Goal: Task Accomplishment & Management: Complete application form

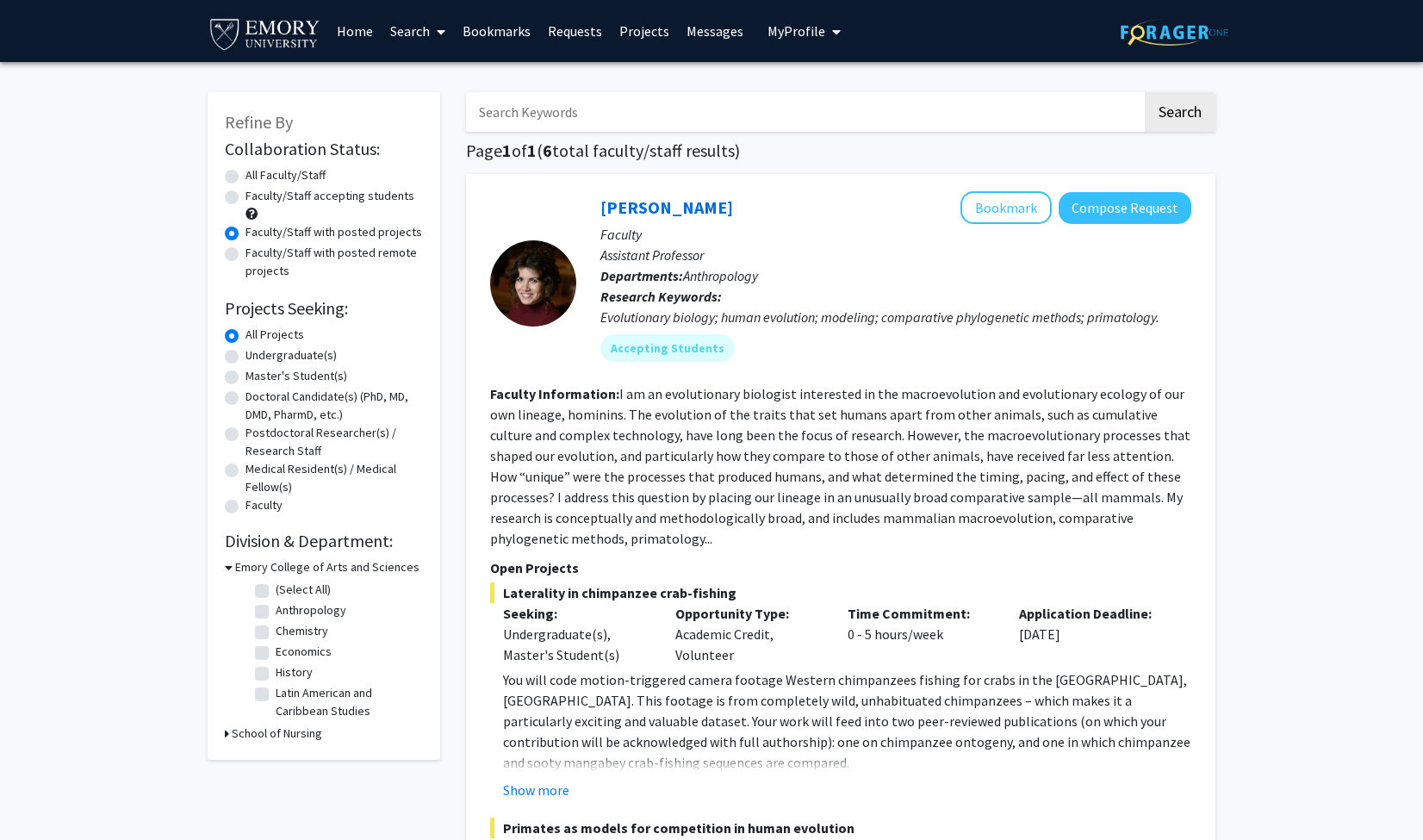
click at [305, 350] on label "Undergraduate(s)" at bounding box center [291, 355] width 92 height 18
click at [256, 350] on input "Undergraduate(s)" at bounding box center [250, 351] width 11 height 11
radio input "true"
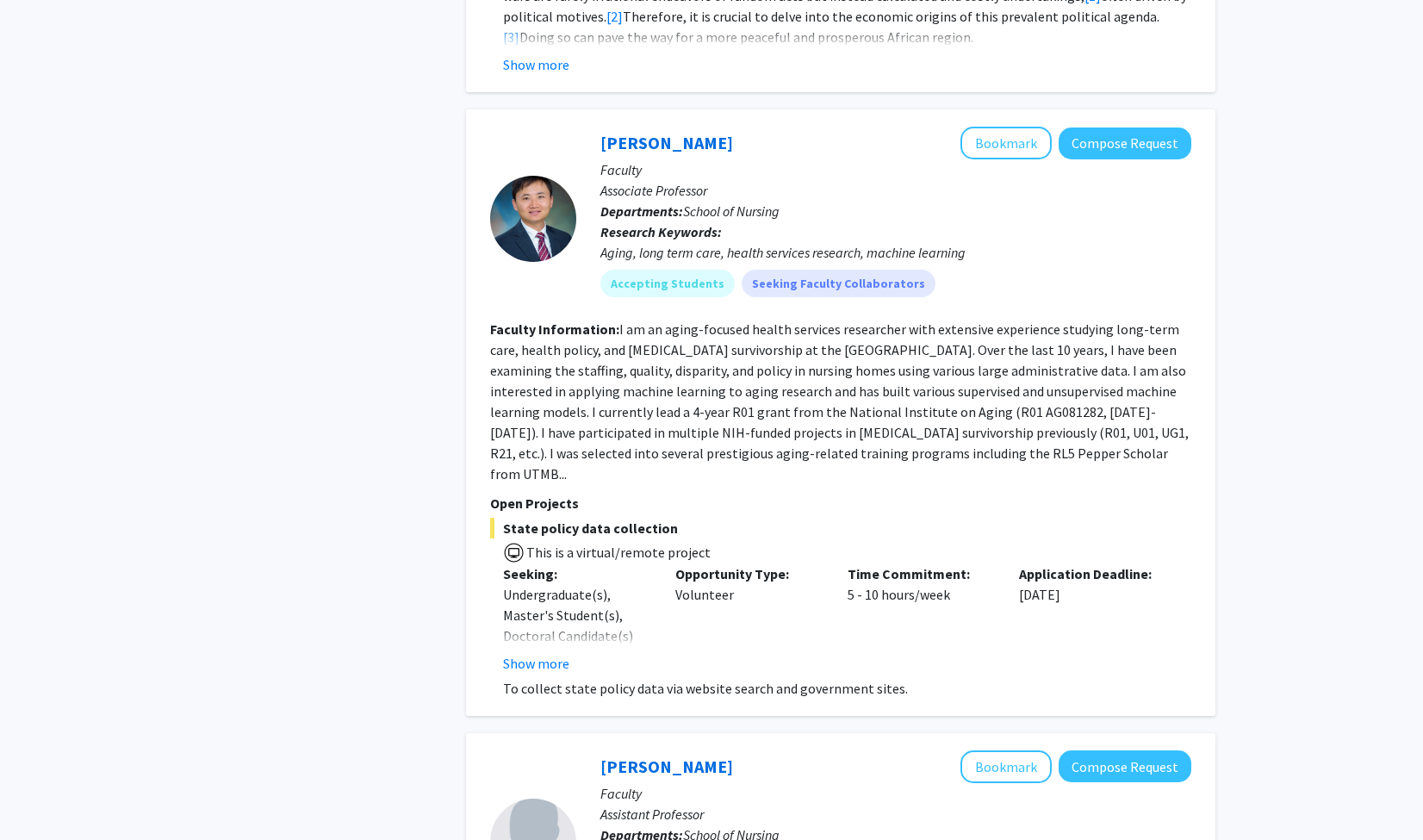
scroll to position [2443, 0]
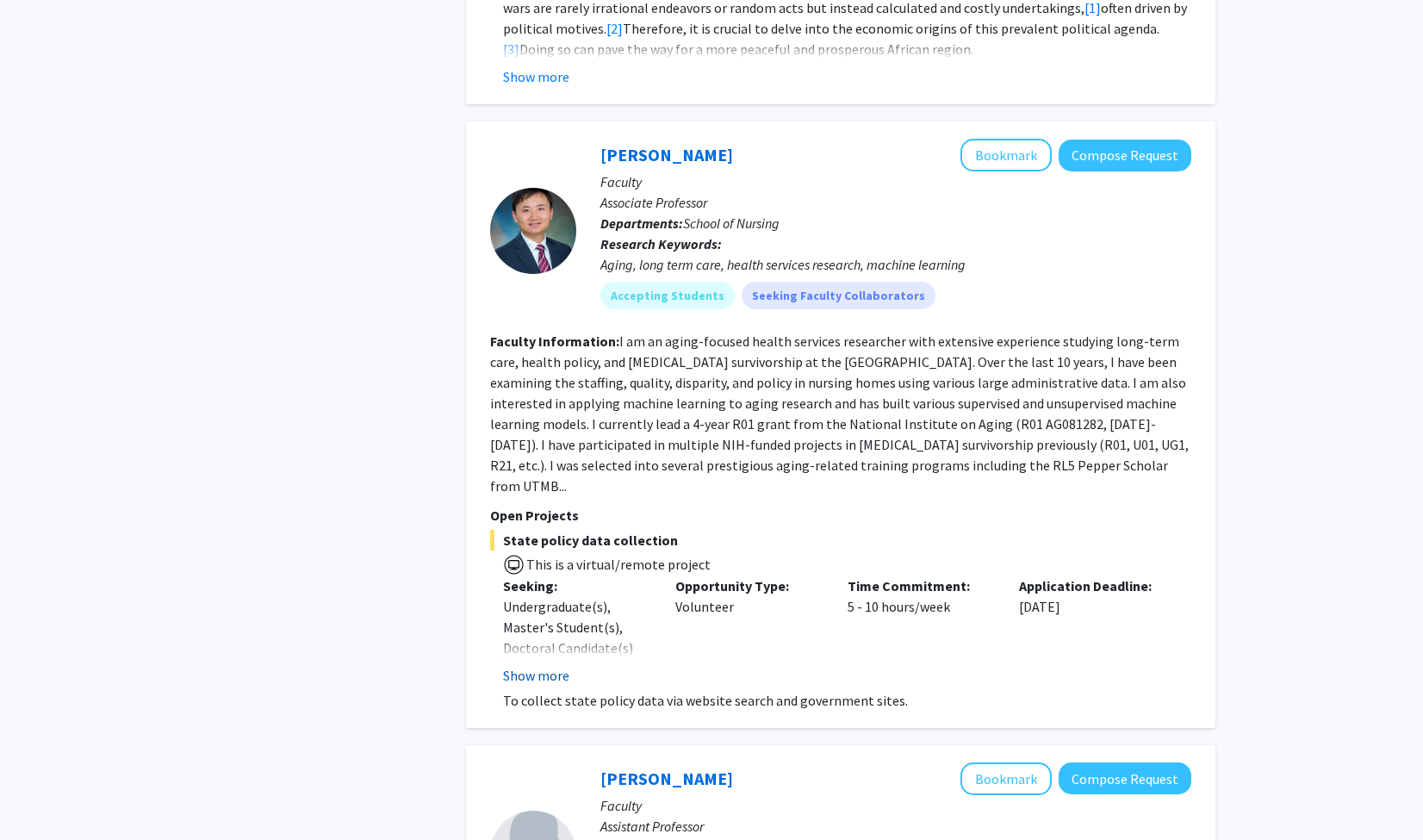
click at [548, 665] on button "Show more" at bounding box center [536, 675] width 66 height 21
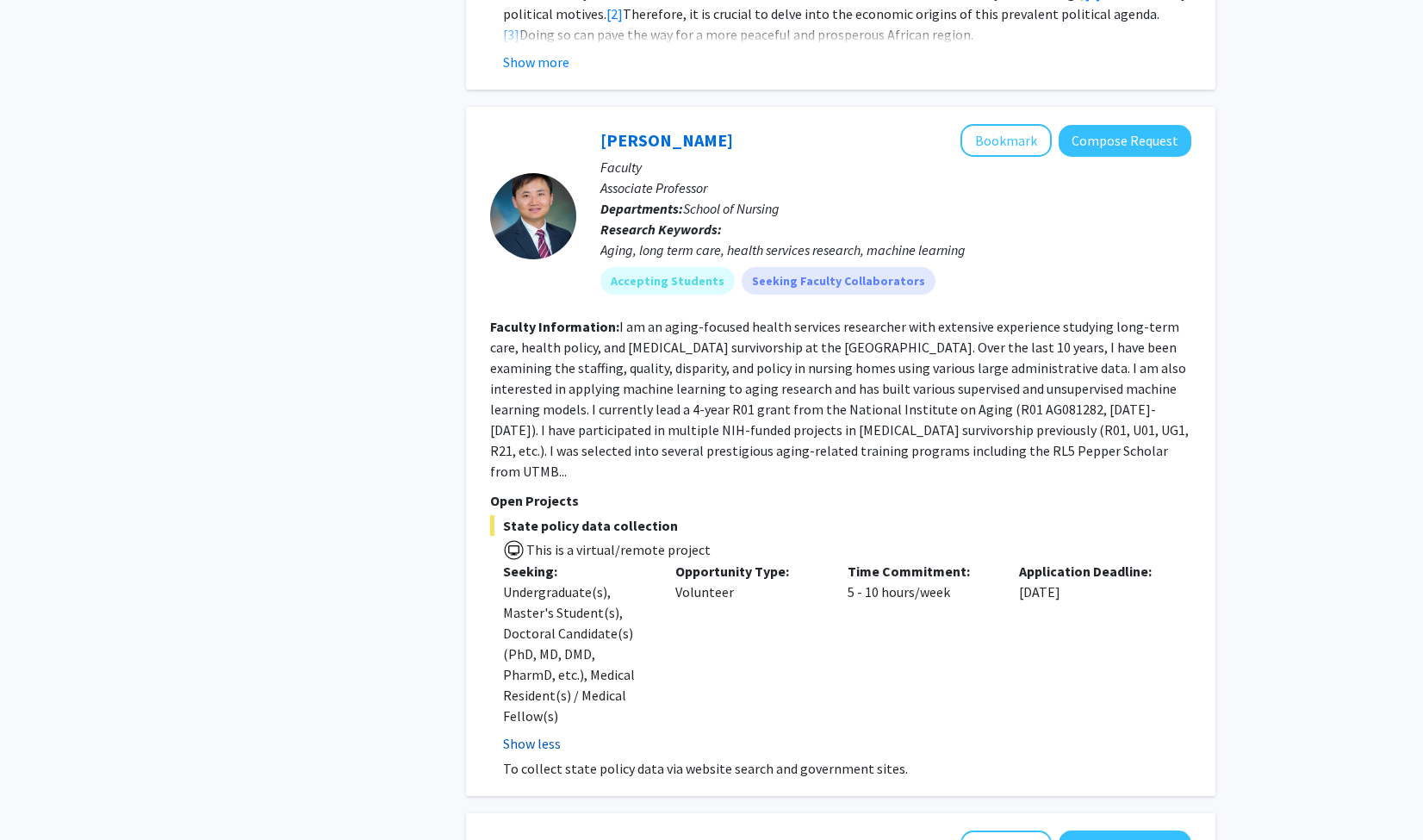
scroll to position [2460, 0]
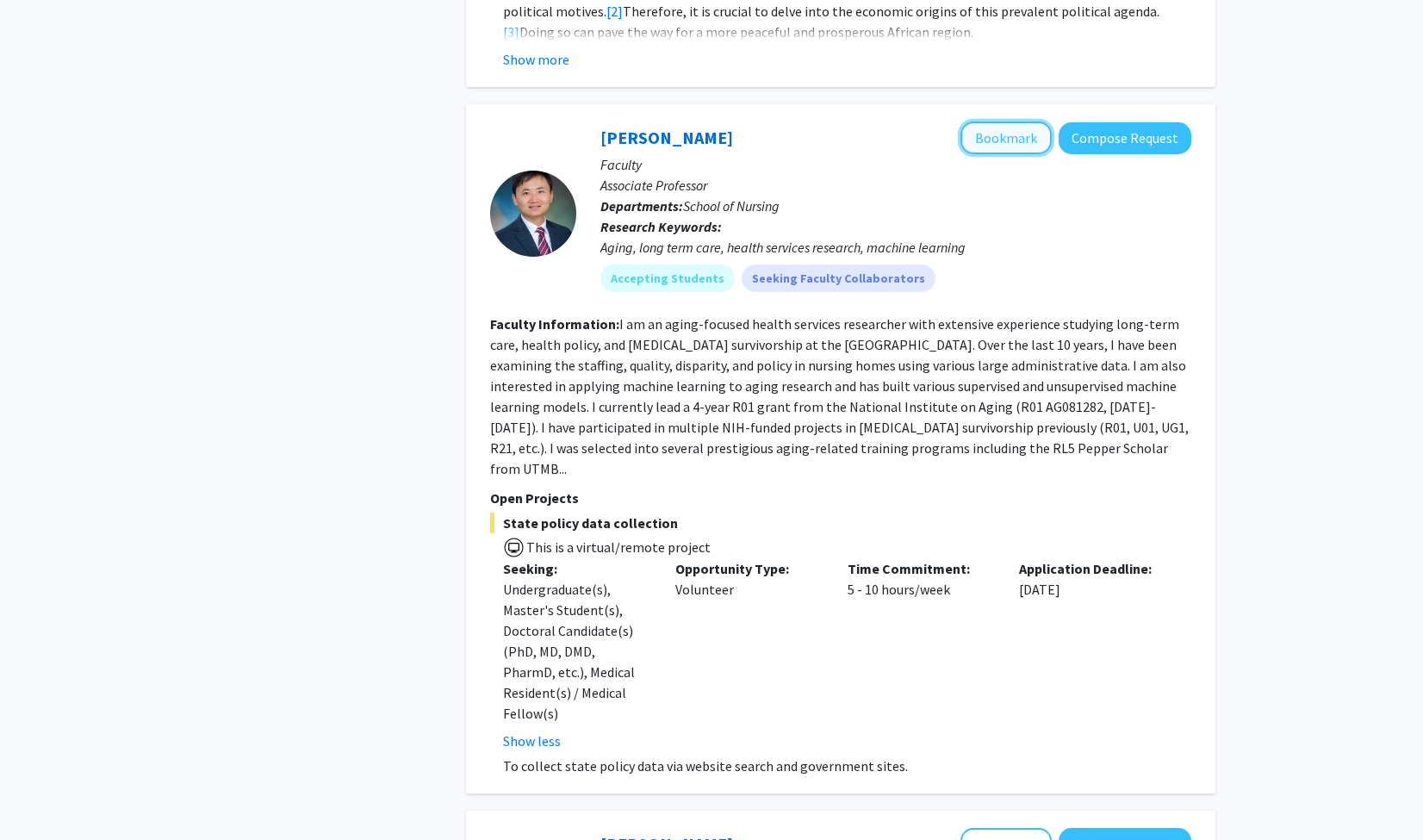
click at [1013, 122] on button "Bookmark" at bounding box center [1007, 138] width 92 height 33
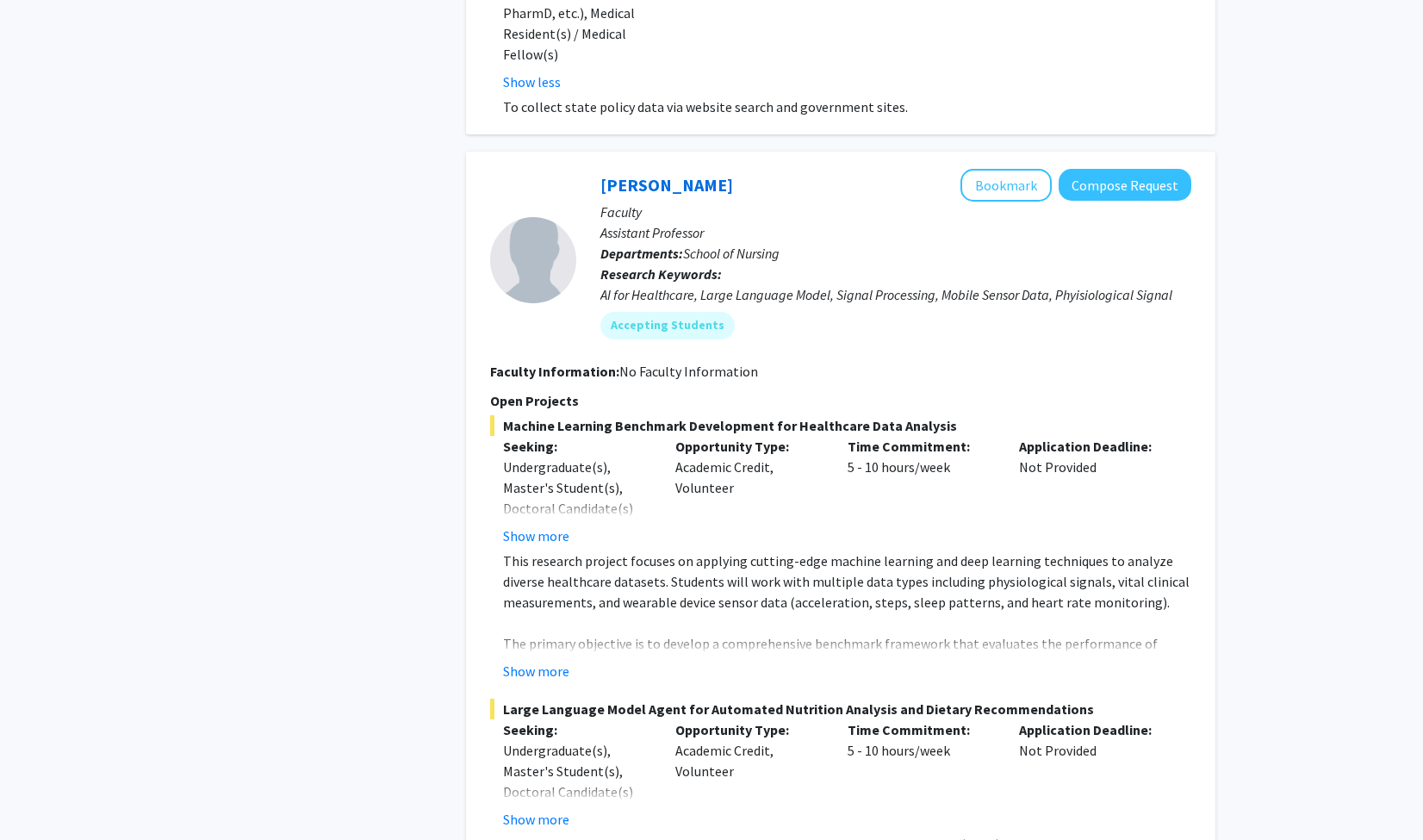
scroll to position [3120, 0]
click at [532, 525] on button "Show more" at bounding box center [536, 535] width 66 height 21
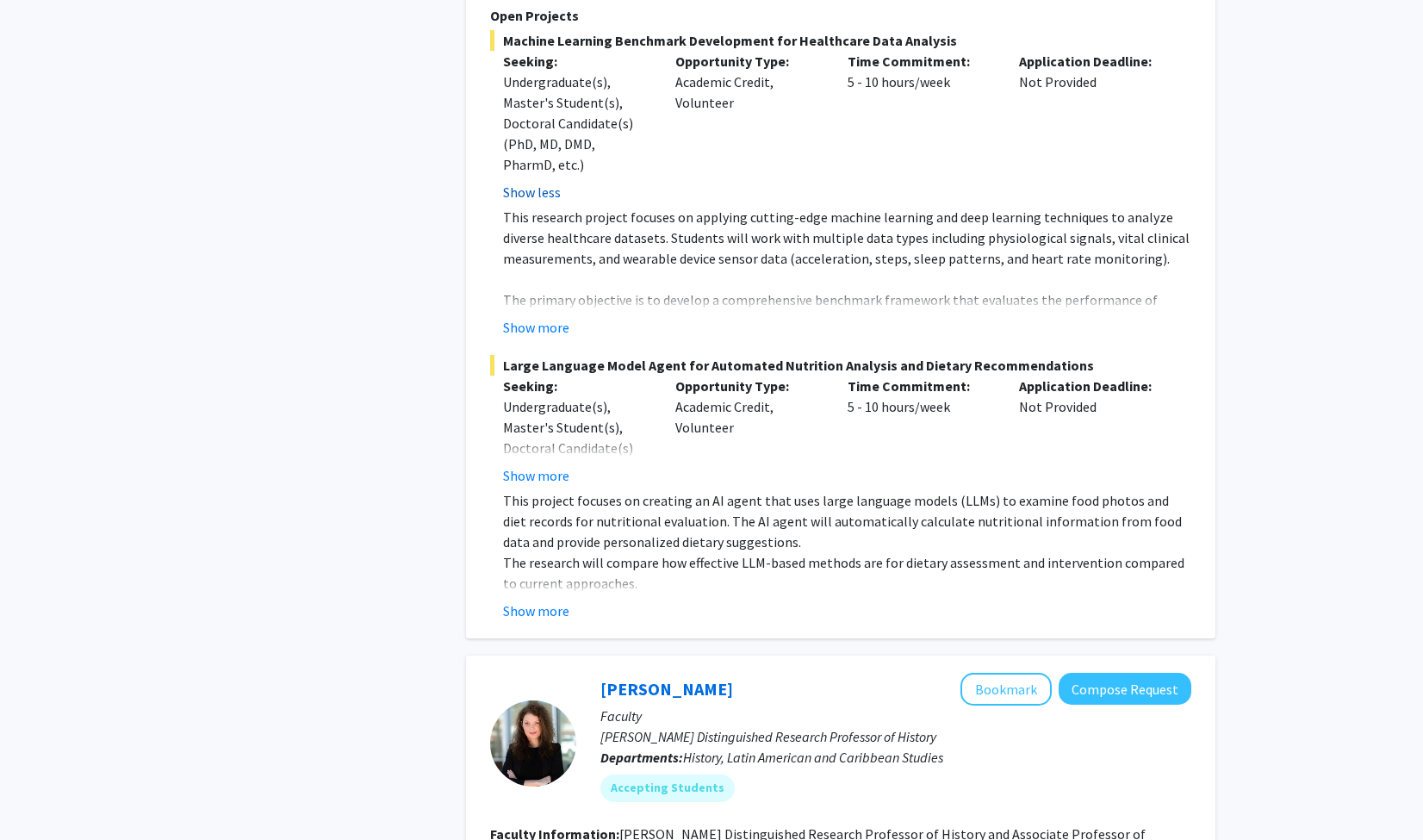
scroll to position [3505, 0]
click at [514, 546] on div "[PERSON_NAME] Bookmark Compose Request Faculty Assistant Professor Departments:…" at bounding box center [840, 202] width 749 height 872
click at [537, 600] on button "Show more" at bounding box center [536, 610] width 66 height 21
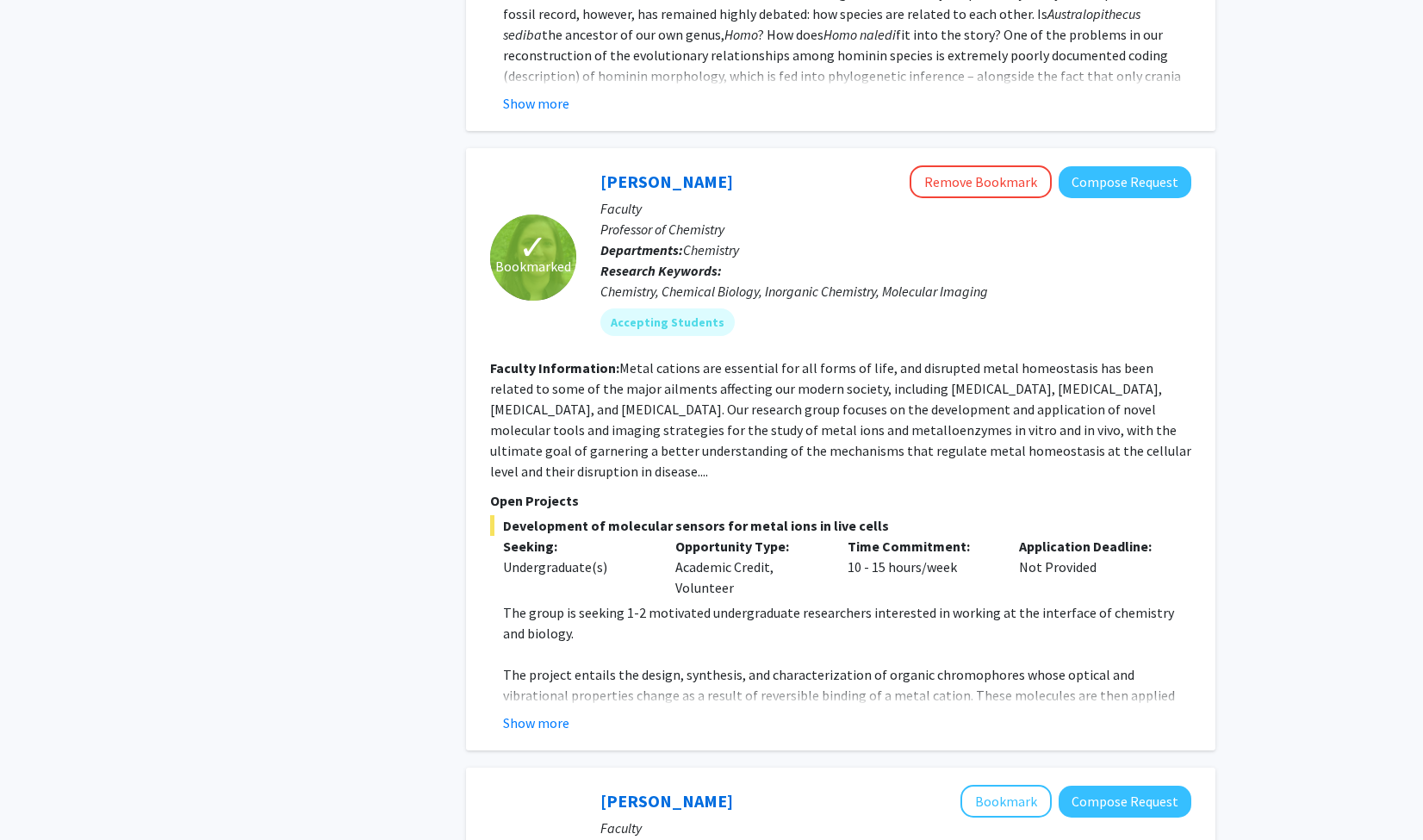
scroll to position [1150, 0]
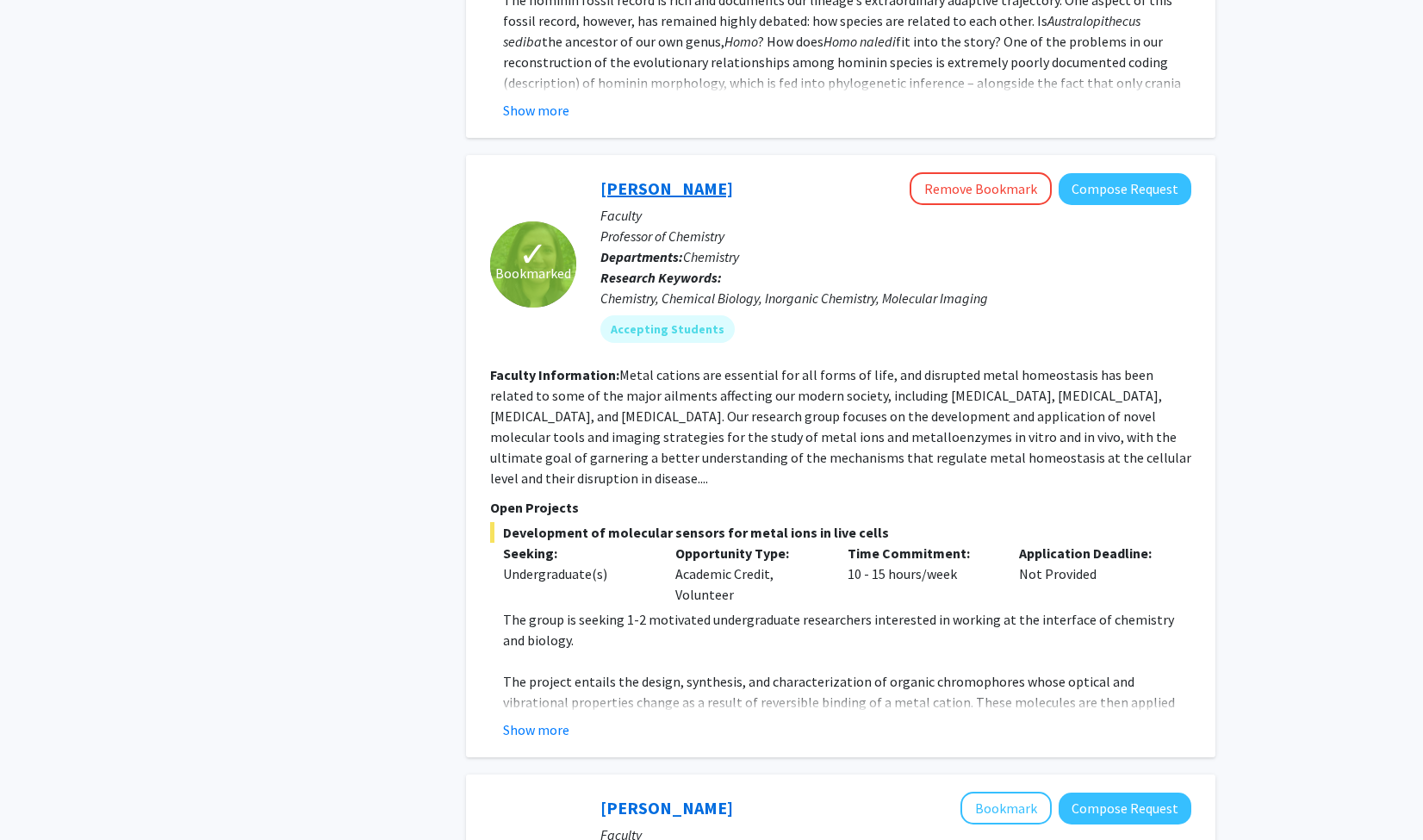
click at [674, 193] on link "[PERSON_NAME]" at bounding box center [667, 189] width 133 height 22
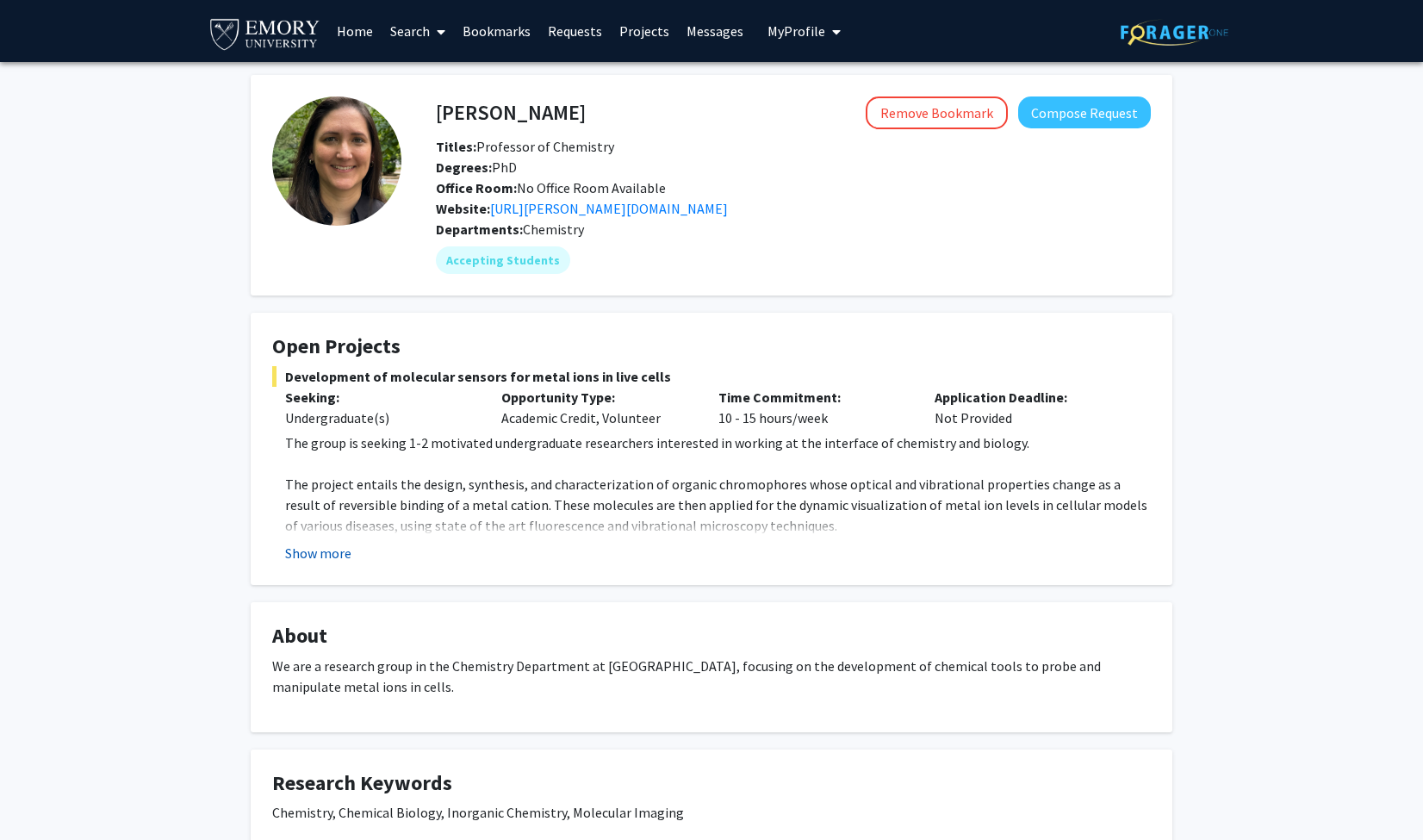
click at [323, 559] on button "Show more" at bounding box center [318, 553] width 66 height 21
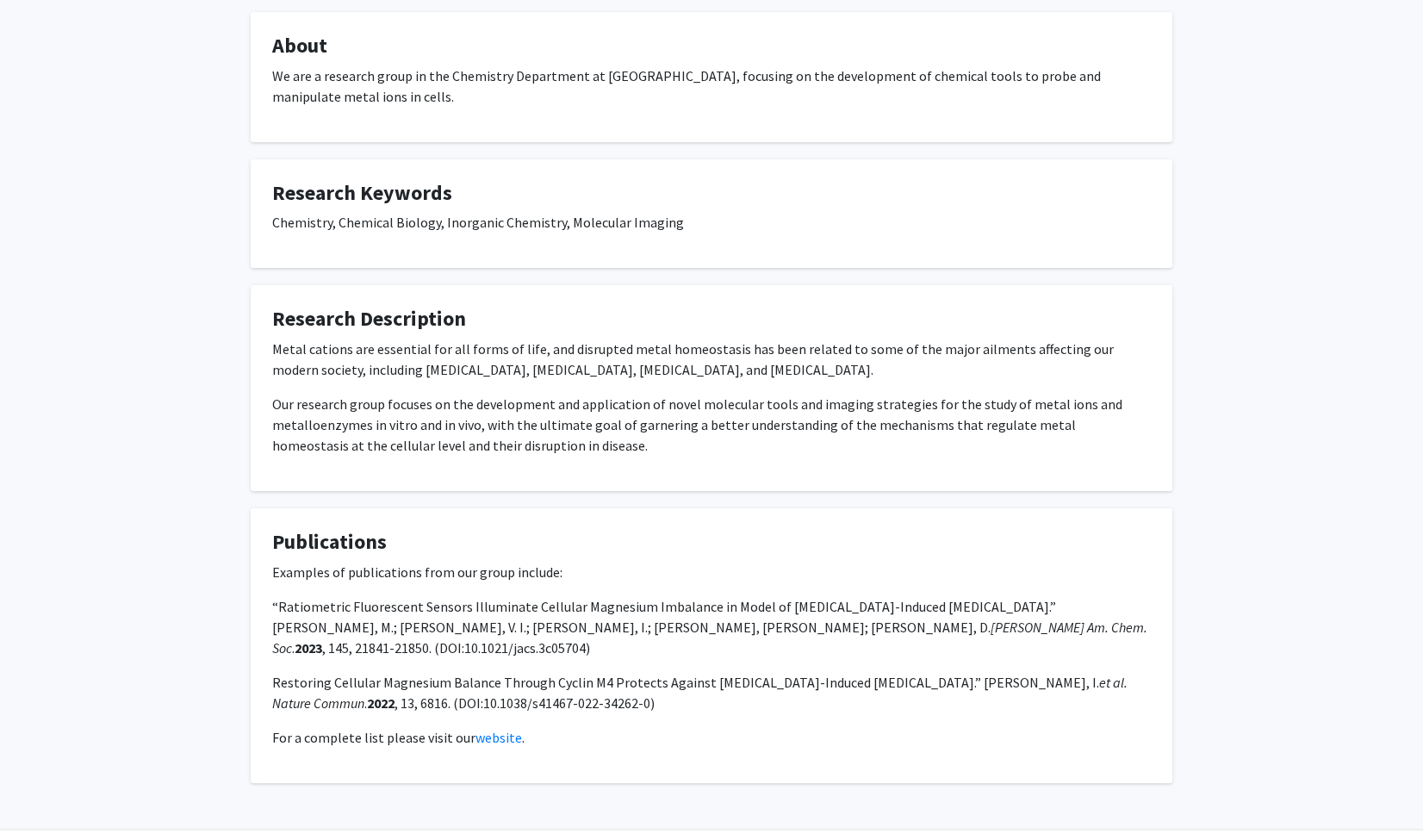
scroll to position [754, 0]
drag, startPoint x: 489, startPoint y: 646, endPoint x: 616, endPoint y: 631, distance: 127.9
click at [616, 672] on p "Restoring Cellular Magnesium Balance Through Cyclin M4 Protects Against [MEDICA…" at bounding box center [712, 692] width 879 height 41
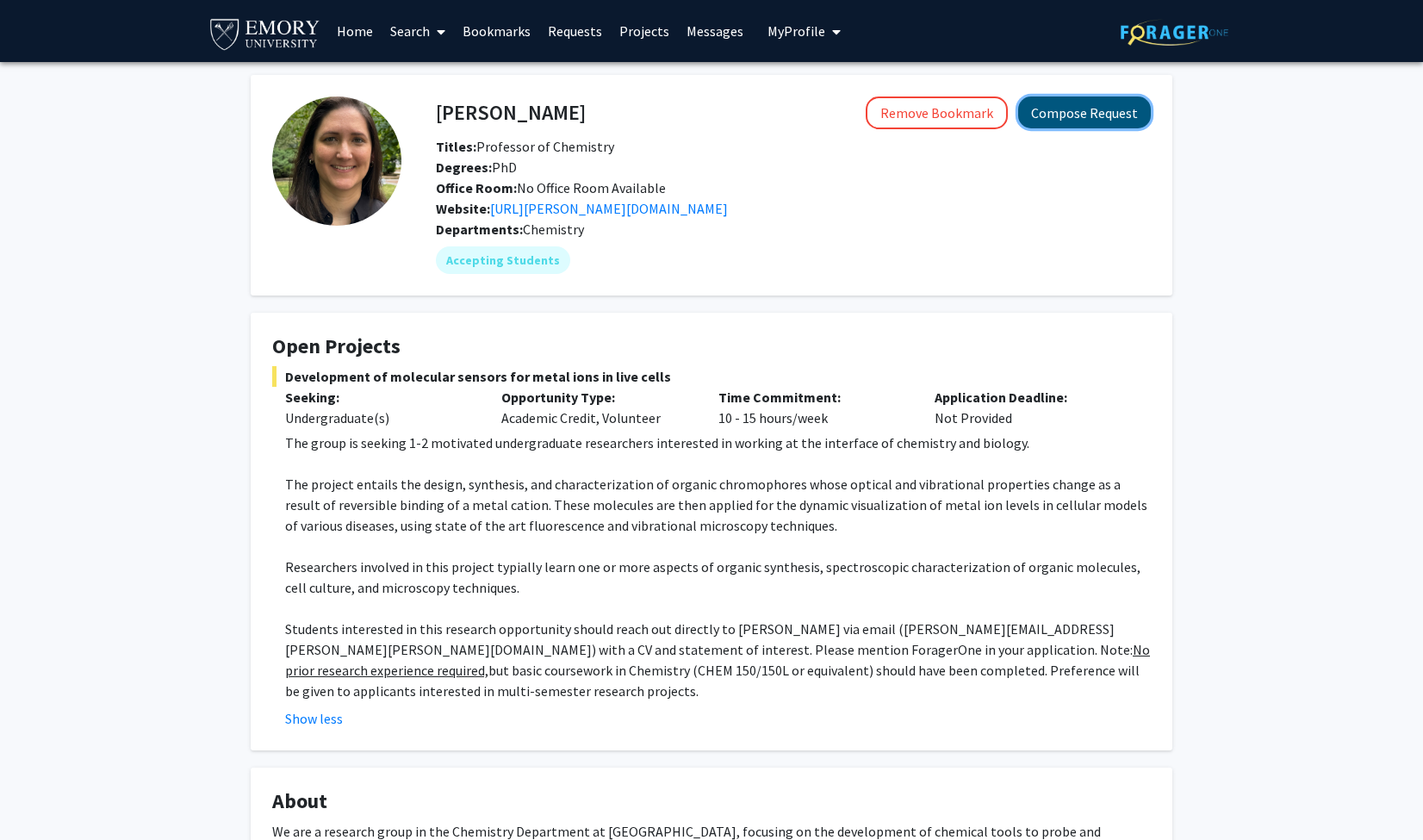
click at [1058, 110] on button "Compose Request" at bounding box center [1085, 113] width 133 height 32
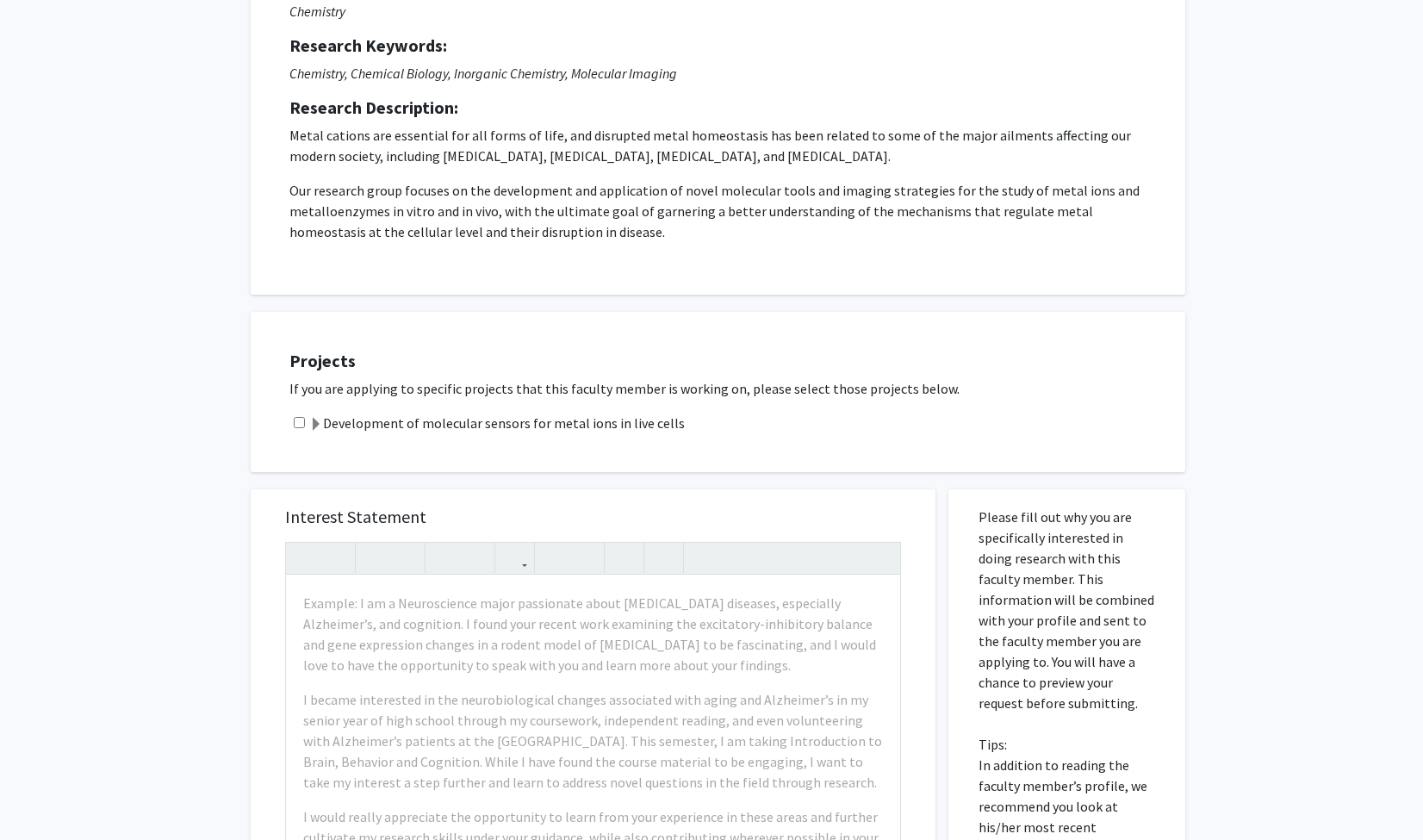
scroll to position [210, 0]
click at [626, 426] on label "Development of molecular sensors for metal ions in live cells" at bounding box center [497, 421] width 375 height 21
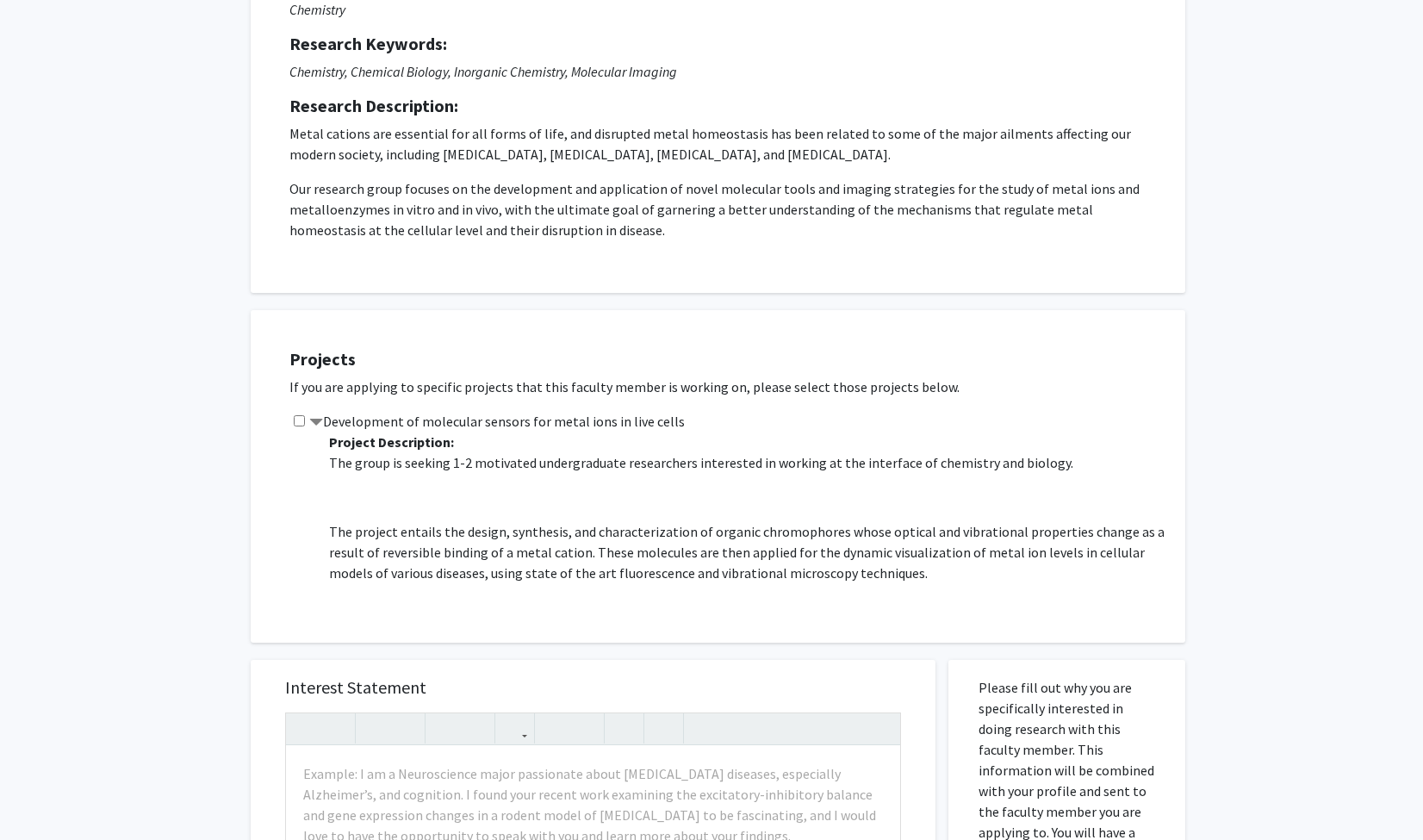
click at [293, 425] on input "checkbox" at bounding box center [298, 420] width 11 height 11
checkbox input "true"
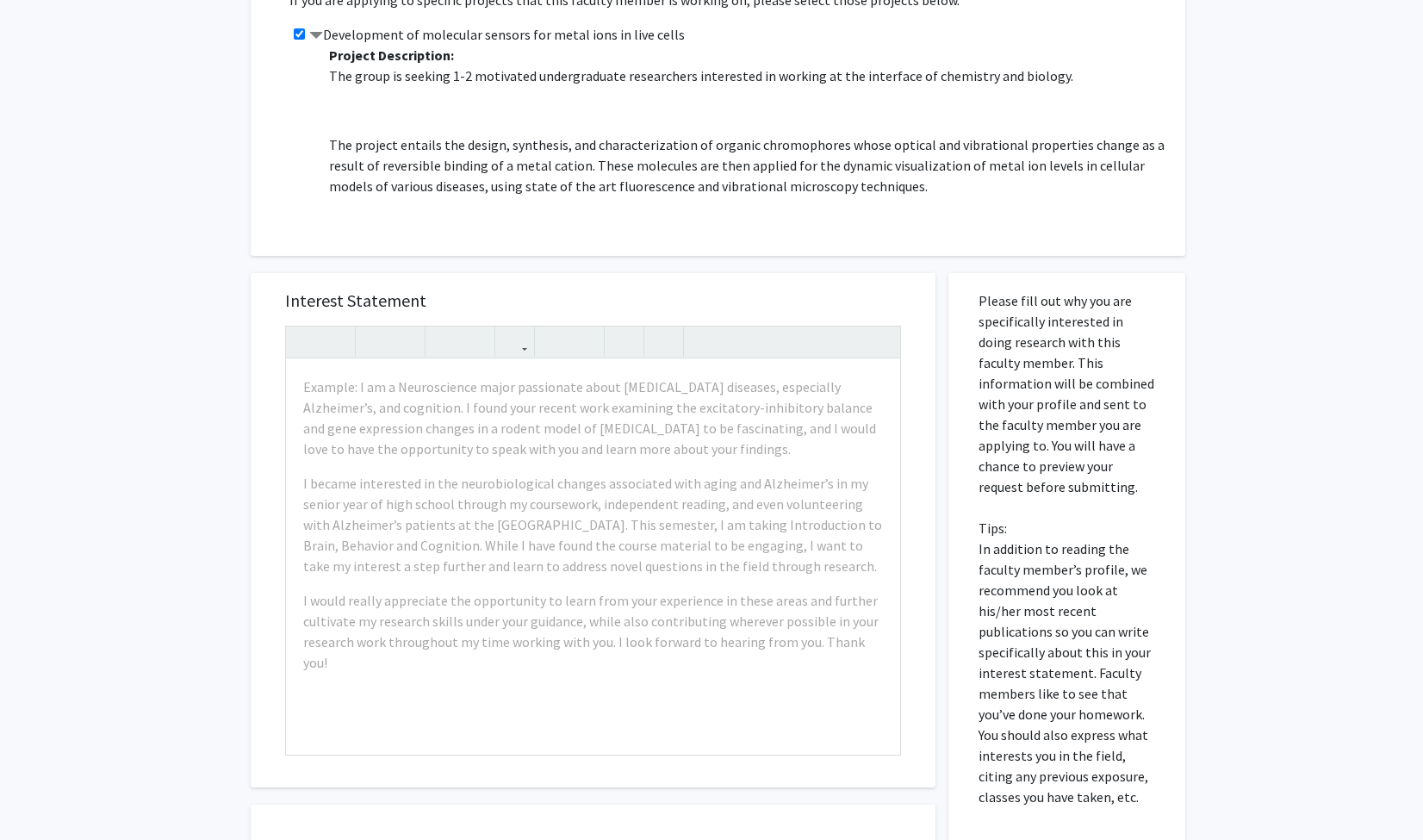
scroll to position [613, 0]
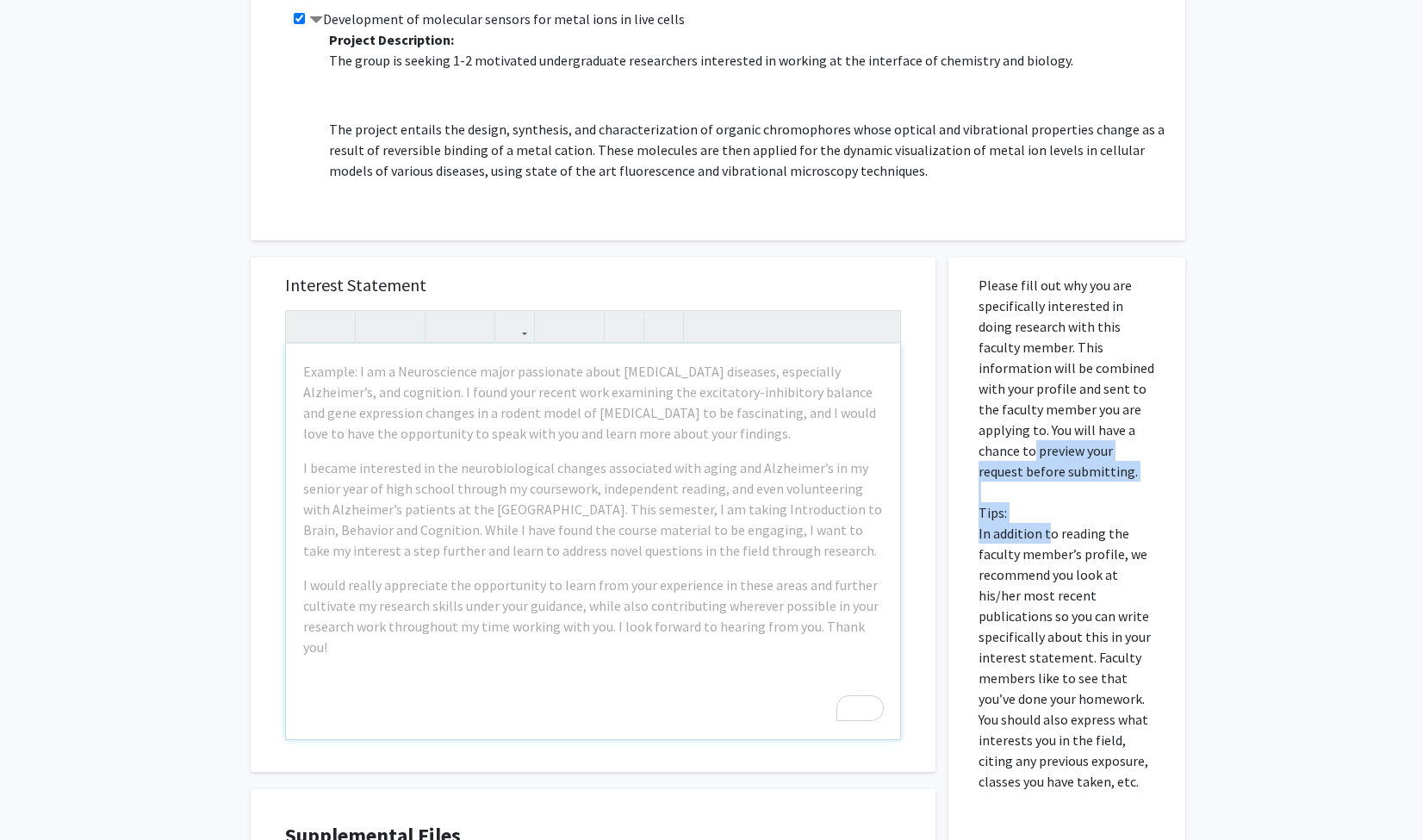
drag, startPoint x: 1112, startPoint y: 428, endPoint x: 1049, endPoint y: 540, distance: 128.5
click at [1049, 540] on p "Please fill out why you are specifically interested in doing research with this…" at bounding box center [1067, 533] width 177 height 517
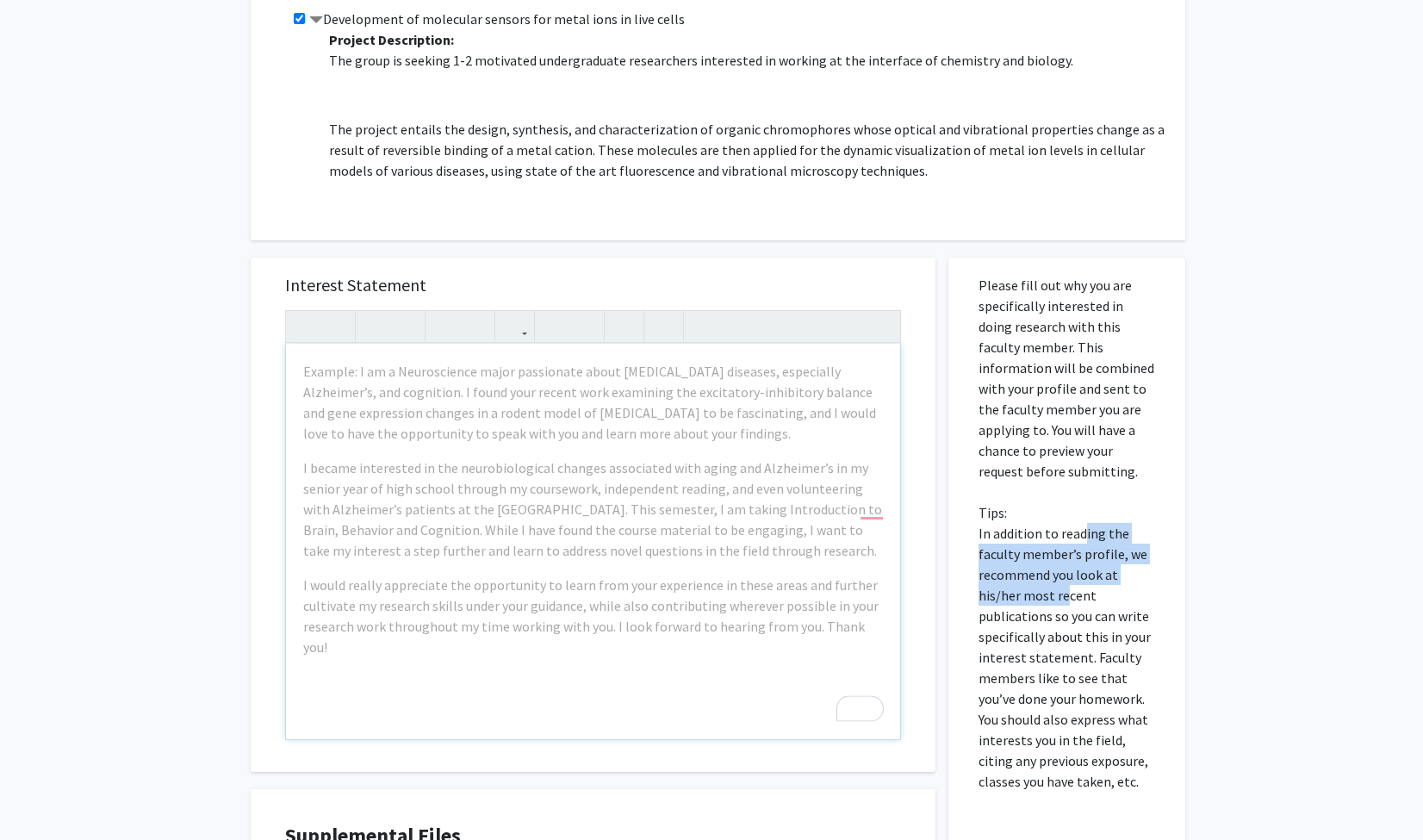
drag, startPoint x: 1067, startPoint y: 597, endPoint x: 1086, endPoint y: 530, distance: 69.6
click at [1086, 530] on p "Please fill out why you are specifically interested in doing research with this…" at bounding box center [1067, 533] width 177 height 517
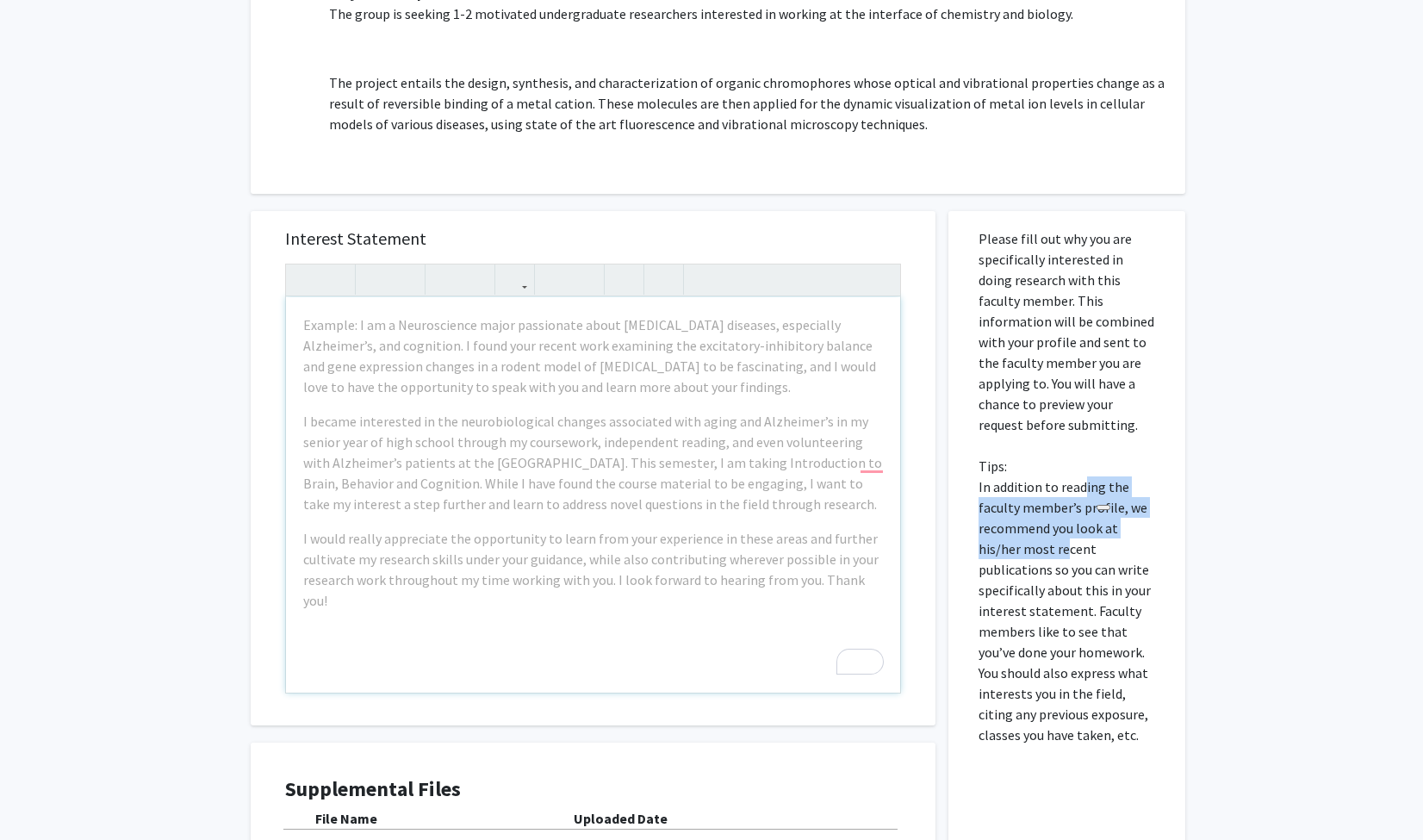
scroll to position [659, 0]
drag, startPoint x: 1088, startPoint y: 590, endPoint x: 1049, endPoint y: 435, distance: 159.8
click at [1049, 435] on p "Please fill out why you are specifically interested in doing research with this…" at bounding box center [1067, 486] width 177 height 517
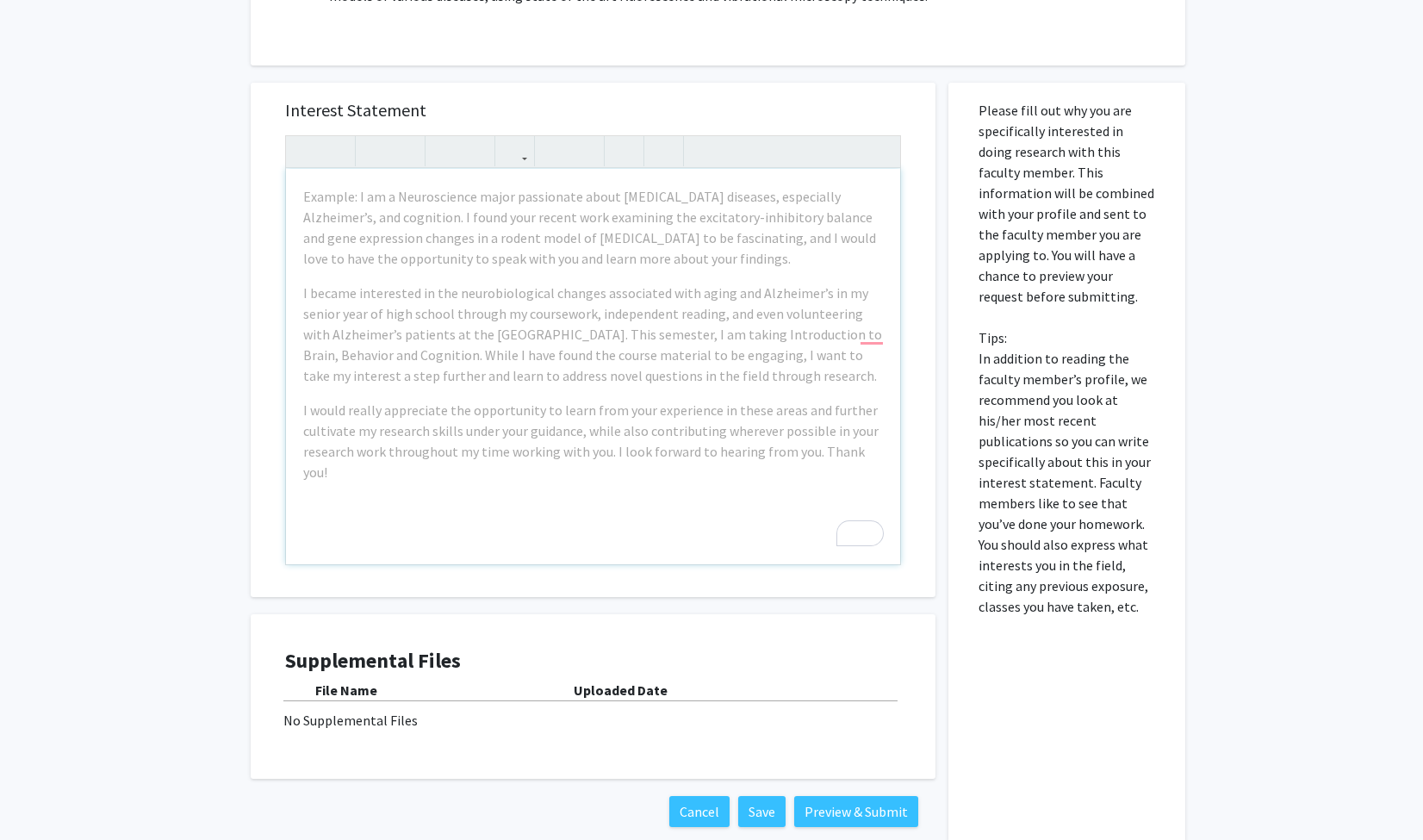
scroll to position [789, 0]
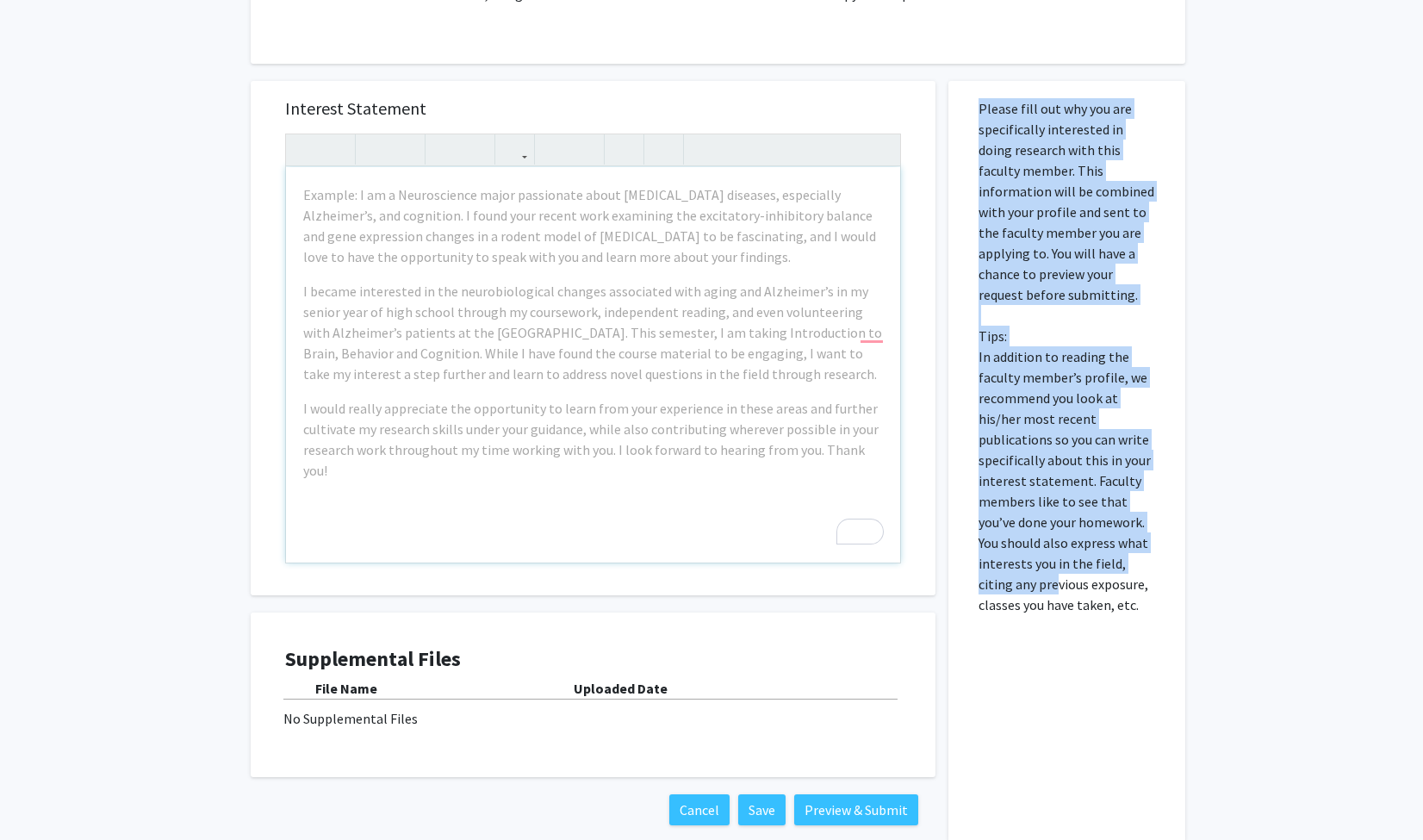
drag, startPoint x: 1090, startPoint y: 618, endPoint x: 1019, endPoint y: 568, distance: 86.8
click at [1019, 568] on div "Please fill out why you are specifically interested in doing research with this…" at bounding box center [1068, 461] width 212 height 761
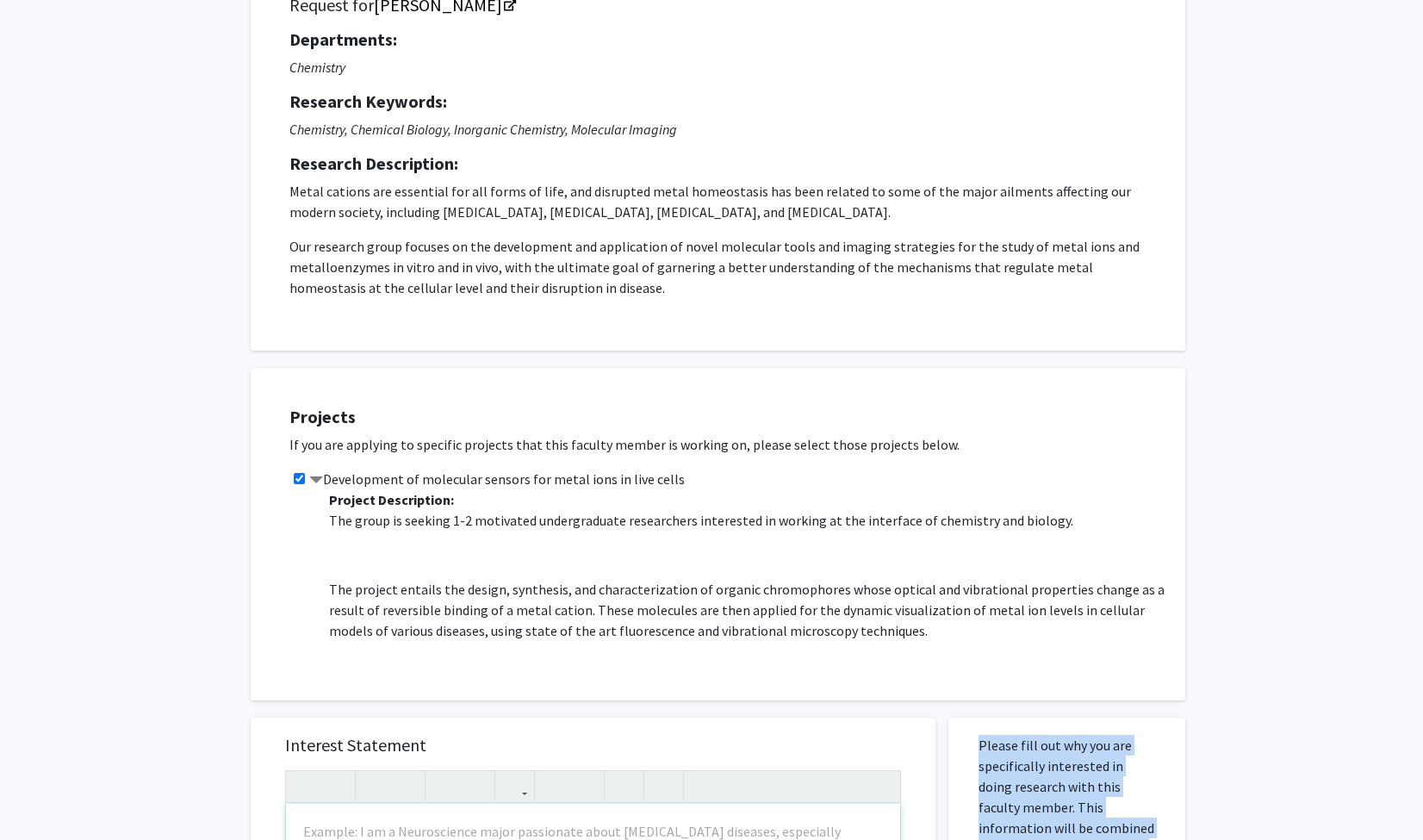
scroll to position [149, 0]
